Goal: Transaction & Acquisition: Purchase product/service

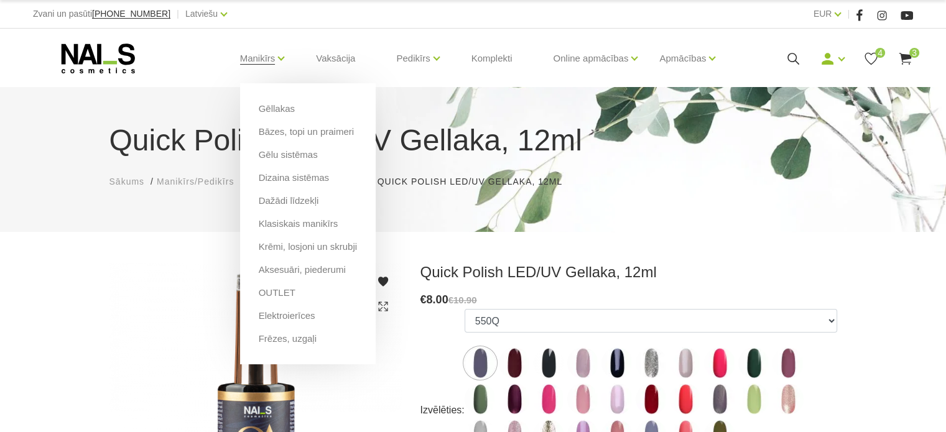
click at [239, 62] on li "Manikīrs Gēllakas Bāzes, topi un praimeri Gēlu sistēmas Dizaina sistēmas Dažādi…" at bounding box center [258, 59] width 67 height 50
click at [259, 62] on link "Manikīrs" at bounding box center [257, 59] width 35 height 50
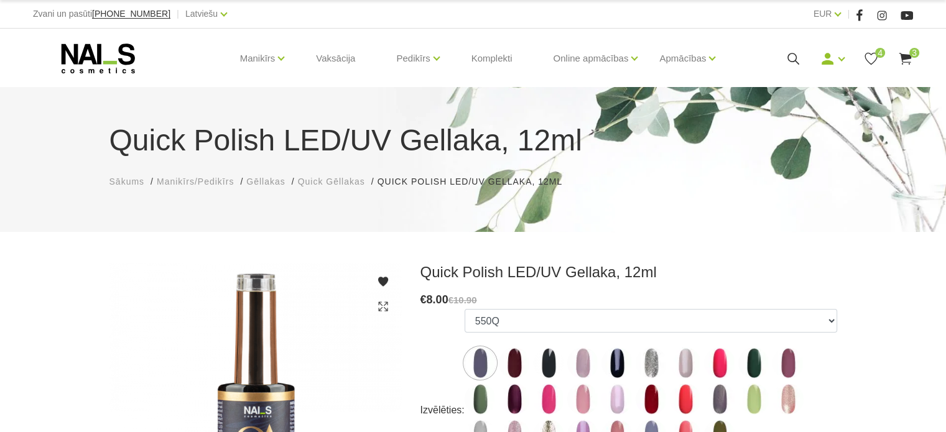
click at [80, 61] on use at bounding box center [98, 59] width 73 height 30
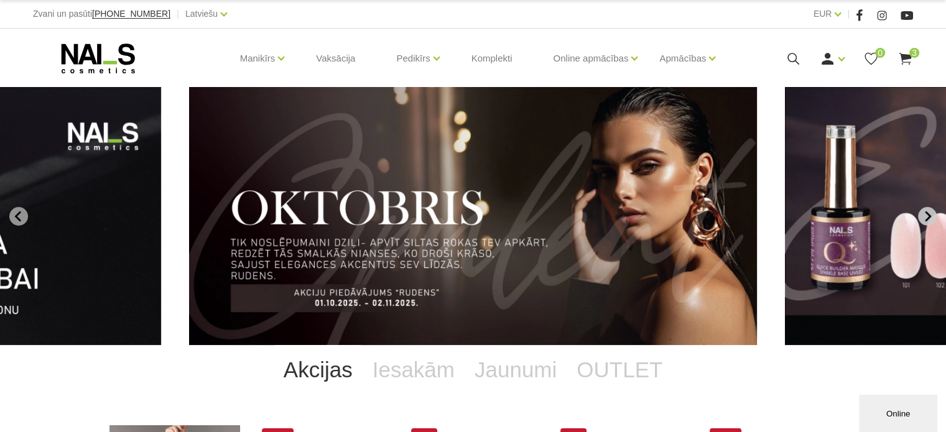
click at [928, 216] on icon "Next slide" at bounding box center [927, 216] width 11 height 11
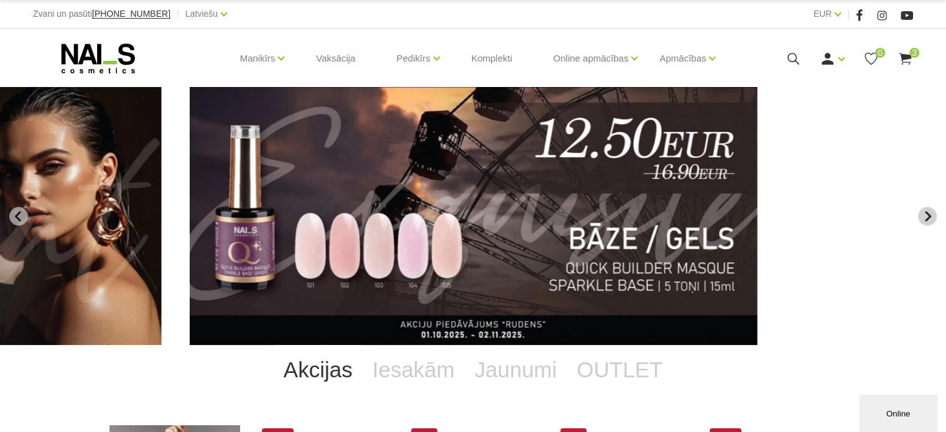
click at [928, 216] on icon "Next slide" at bounding box center [927, 216] width 11 height 11
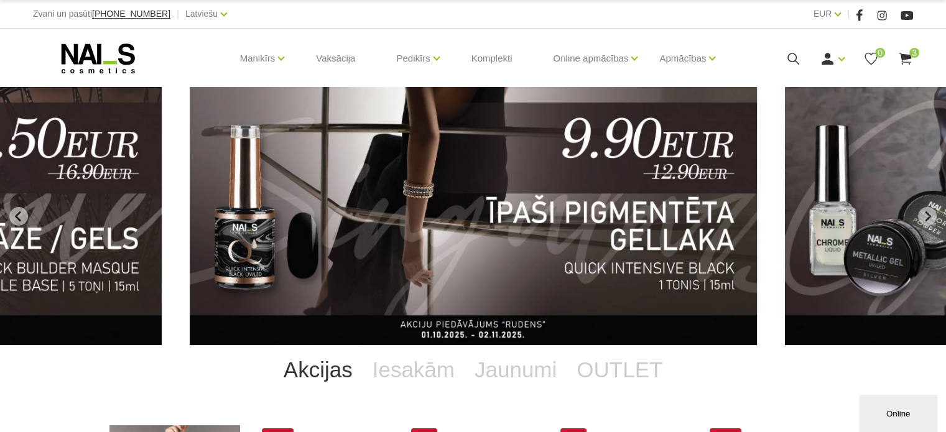
click at [910, 62] on use at bounding box center [905, 59] width 12 height 12
